Goal: Task Accomplishment & Management: Manage account settings

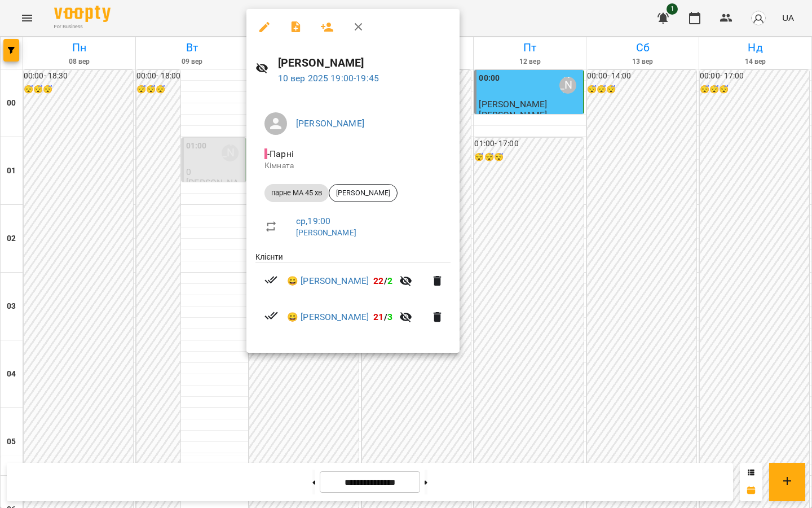
scroll to position [1237, 0]
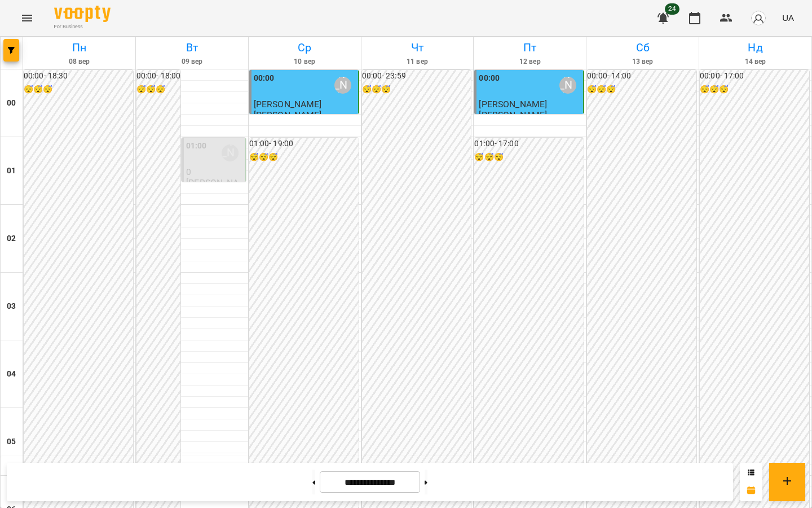
scroll to position [1035, 0]
click at [428, 482] on button at bounding box center [426, 481] width 3 height 25
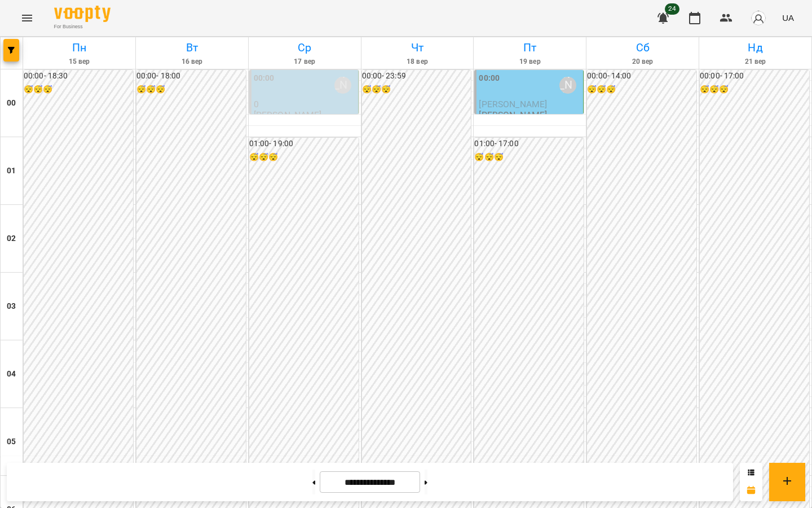
scroll to position [1237, 0]
click at [313, 479] on button at bounding box center [314, 481] width 3 height 25
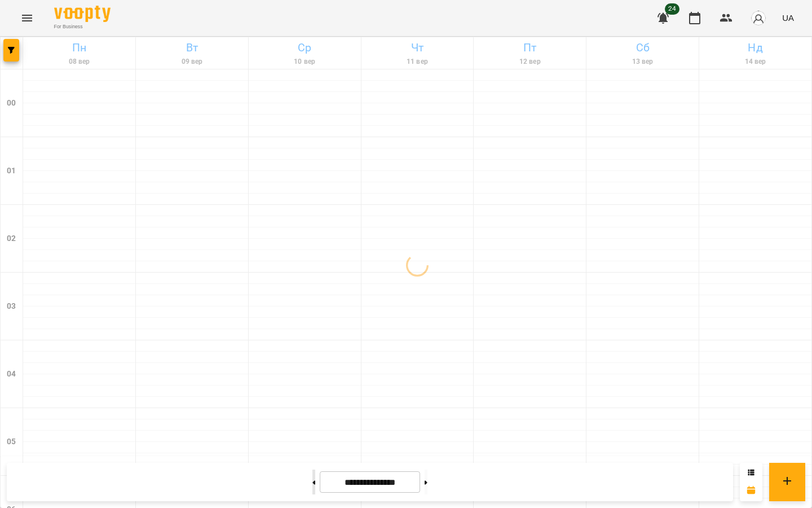
click at [313, 472] on button at bounding box center [314, 481] width 3 height 25
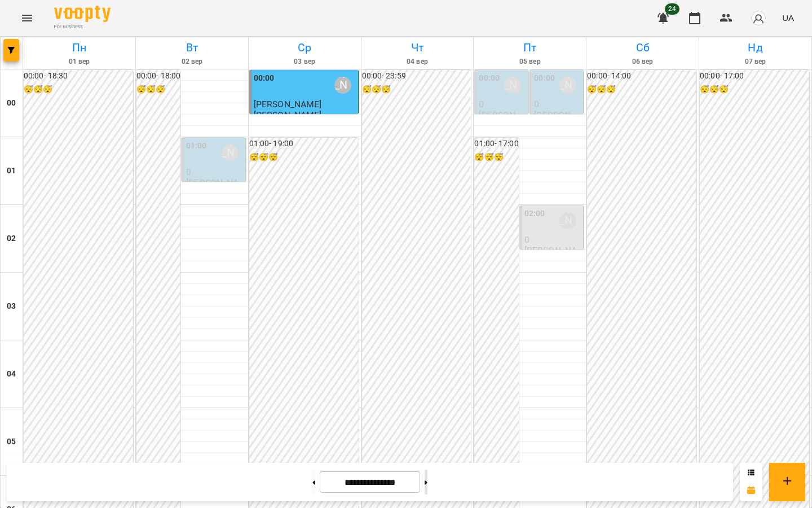
click at [428, 485] on button at bounding box center [426, 481] width 3 height 25
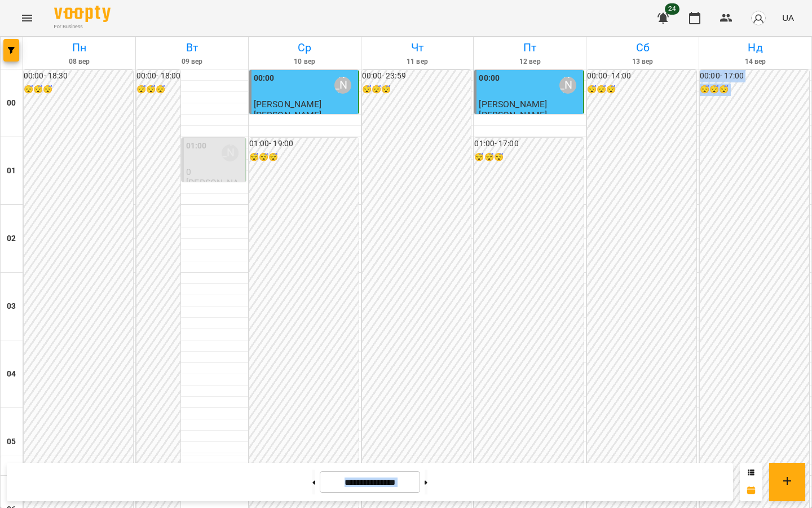
drag, startPoint x: 810, startPoint y: 462, endPoint x: 812, endPoint y: 358, distance: 103.3
click at [428, 474] on button at bounding box center [426, 481] width 3 height 25
type input "**********"
